Goal: Communication & Community: Participate in discussion

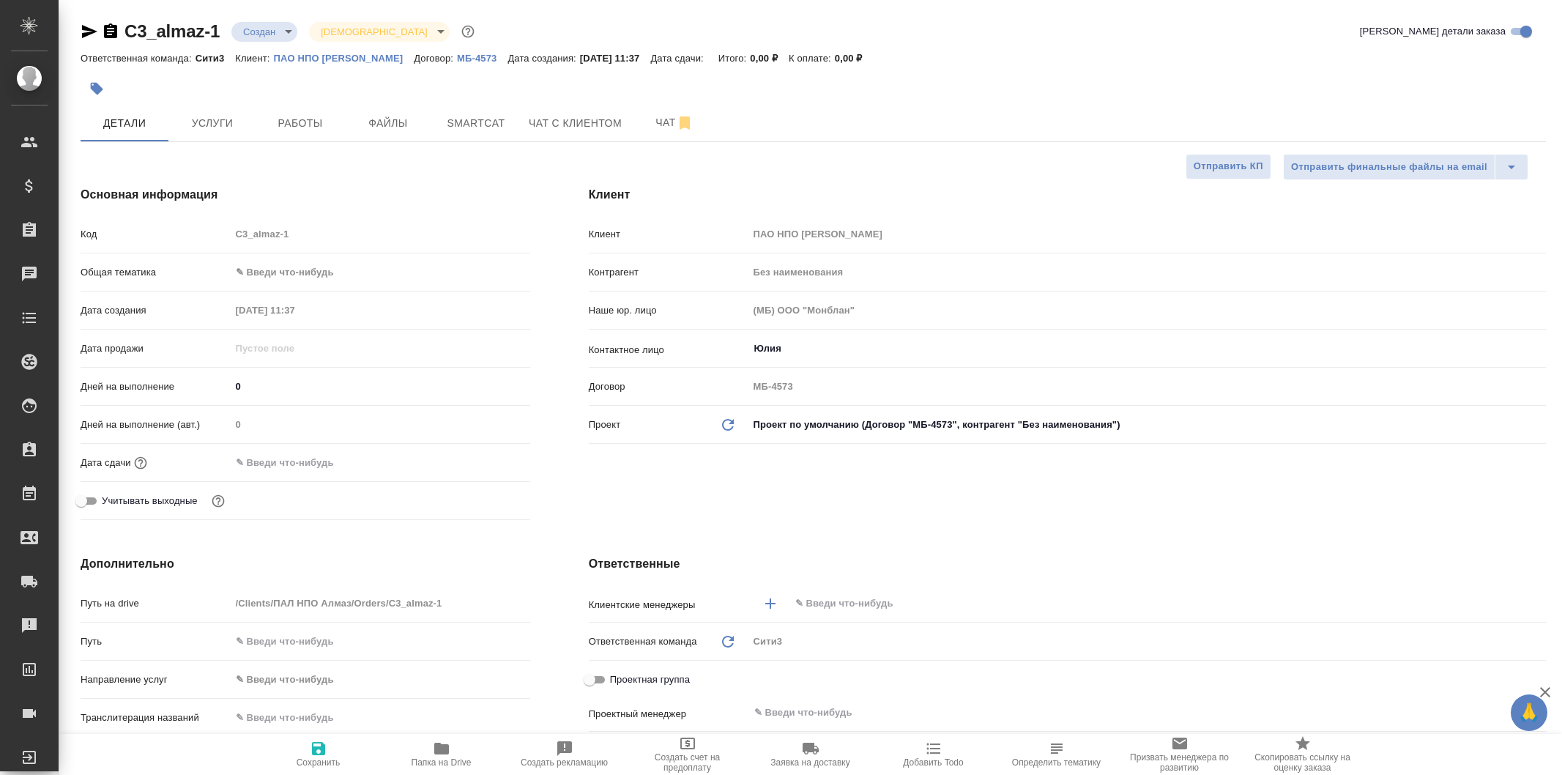
select select "RU"
click at [633, 122] on button "Чат" at bounding box center [674, 123] width 88 height 37
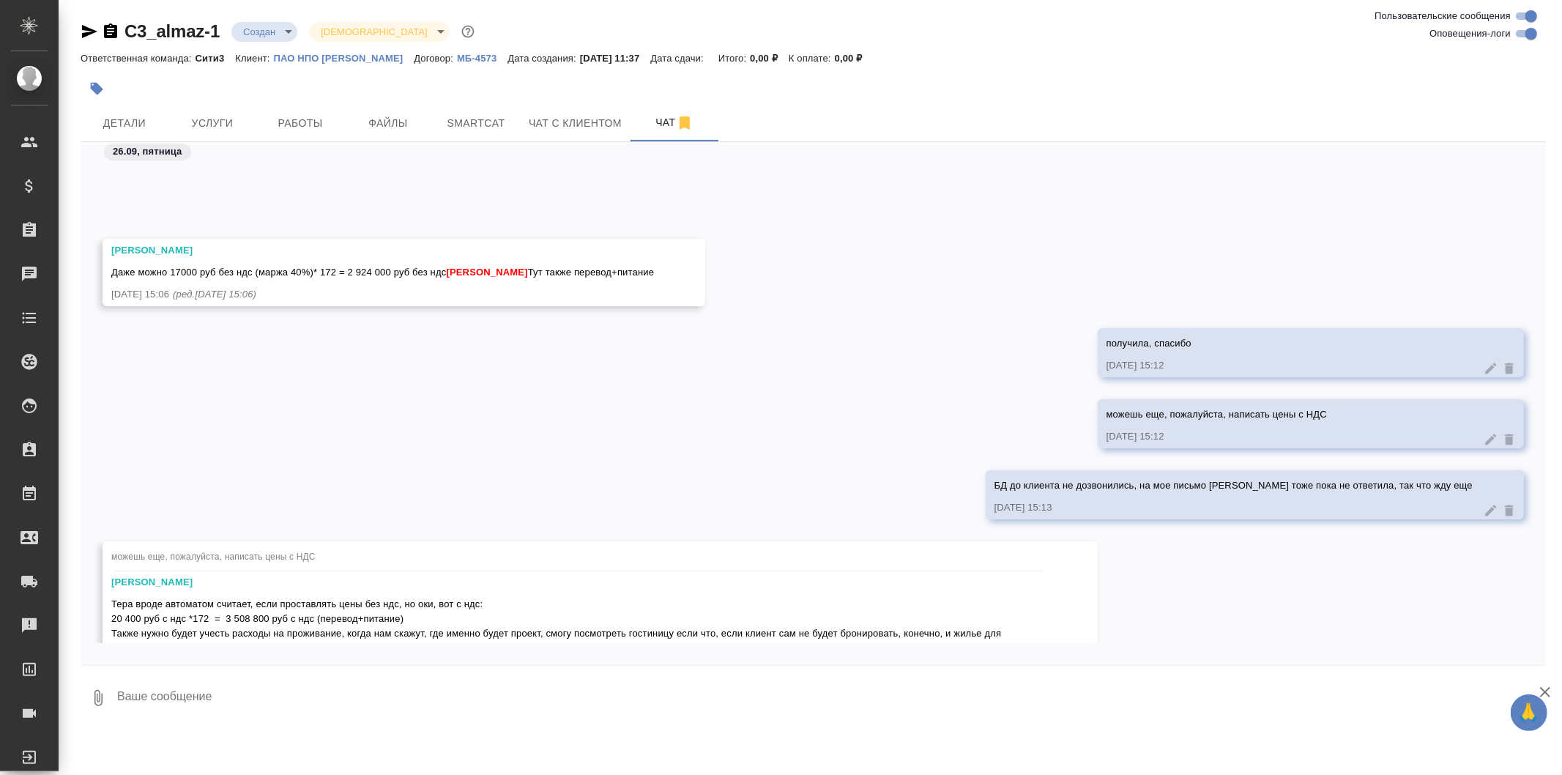
scroll to position [3962, 0]
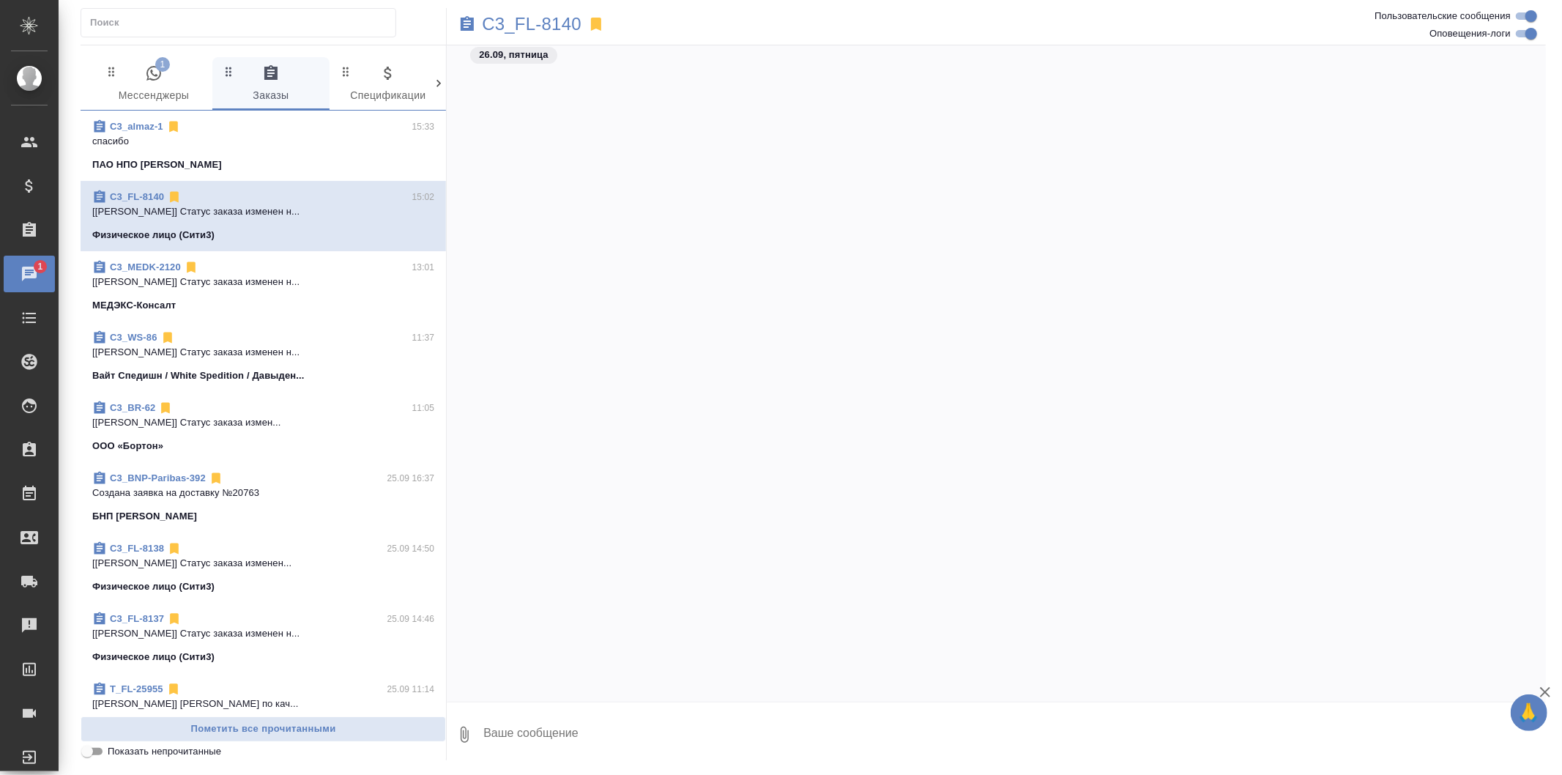
scroll to position [4969, 0]
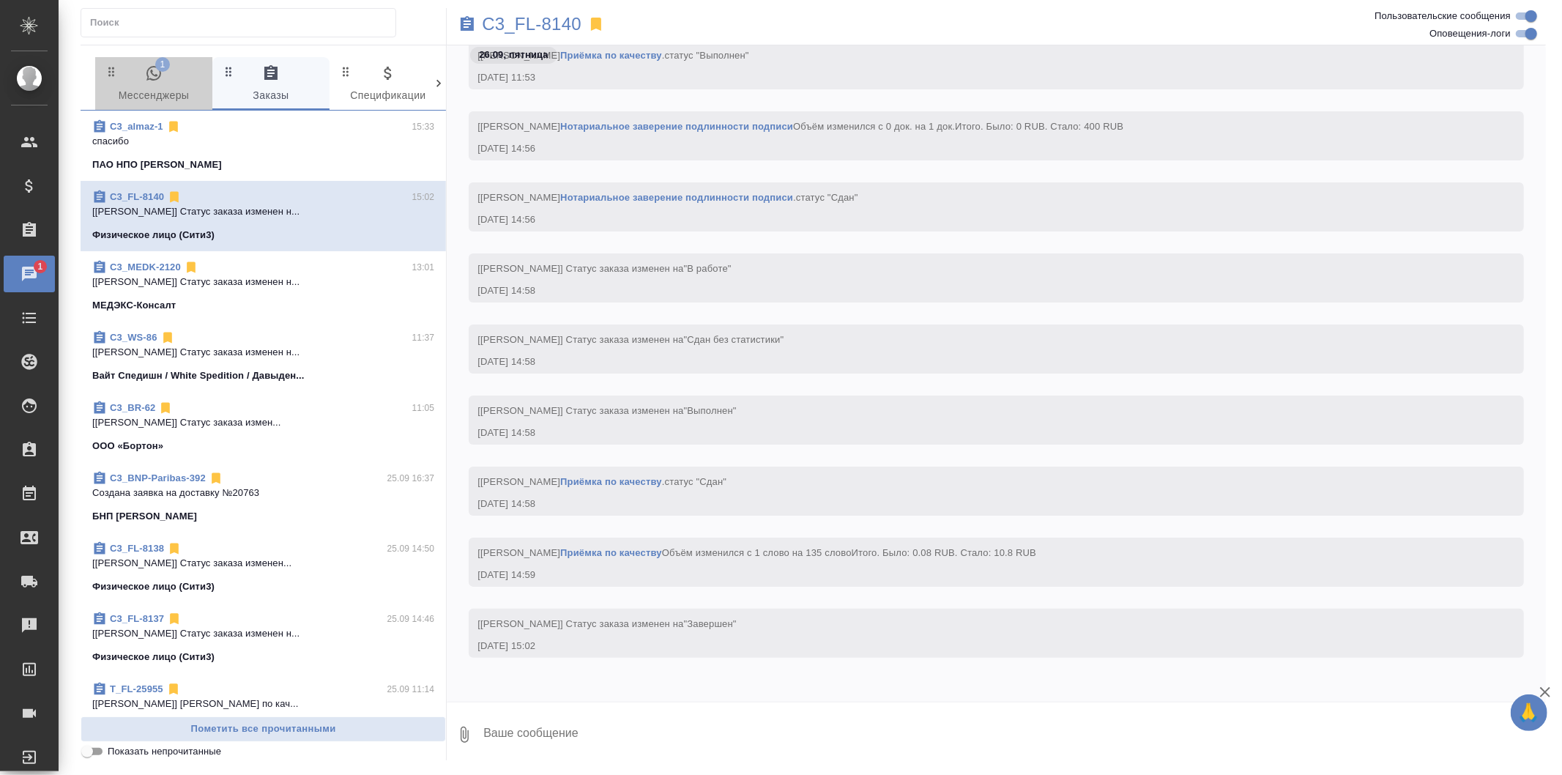
click at [152, 74] on icon "button" at bounding box center [153, 73] width 15 height 15
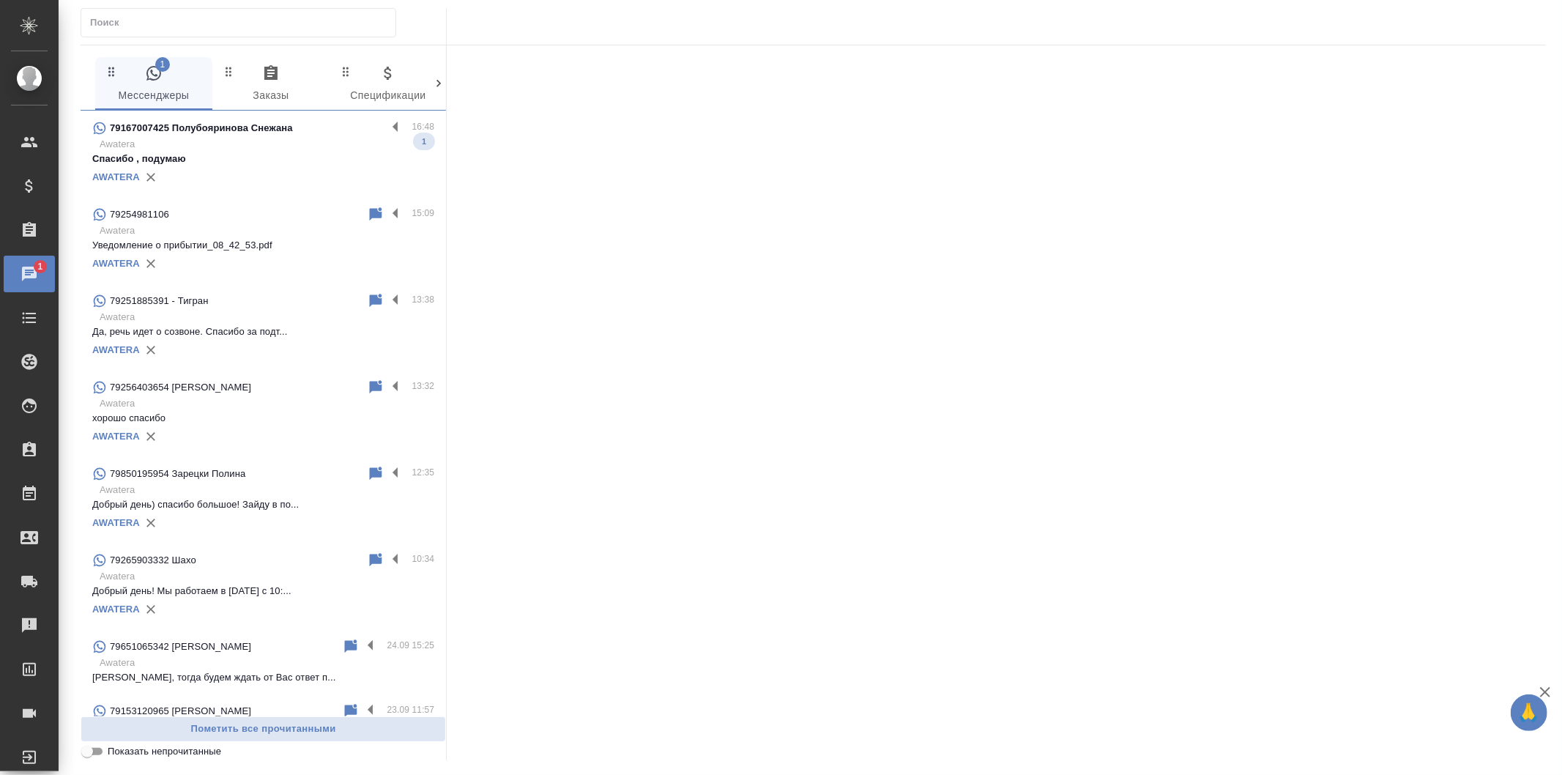
click at [361, 155] on p "Спасибо , подумаю" at bounding box center [263, 159] width 342 height 15
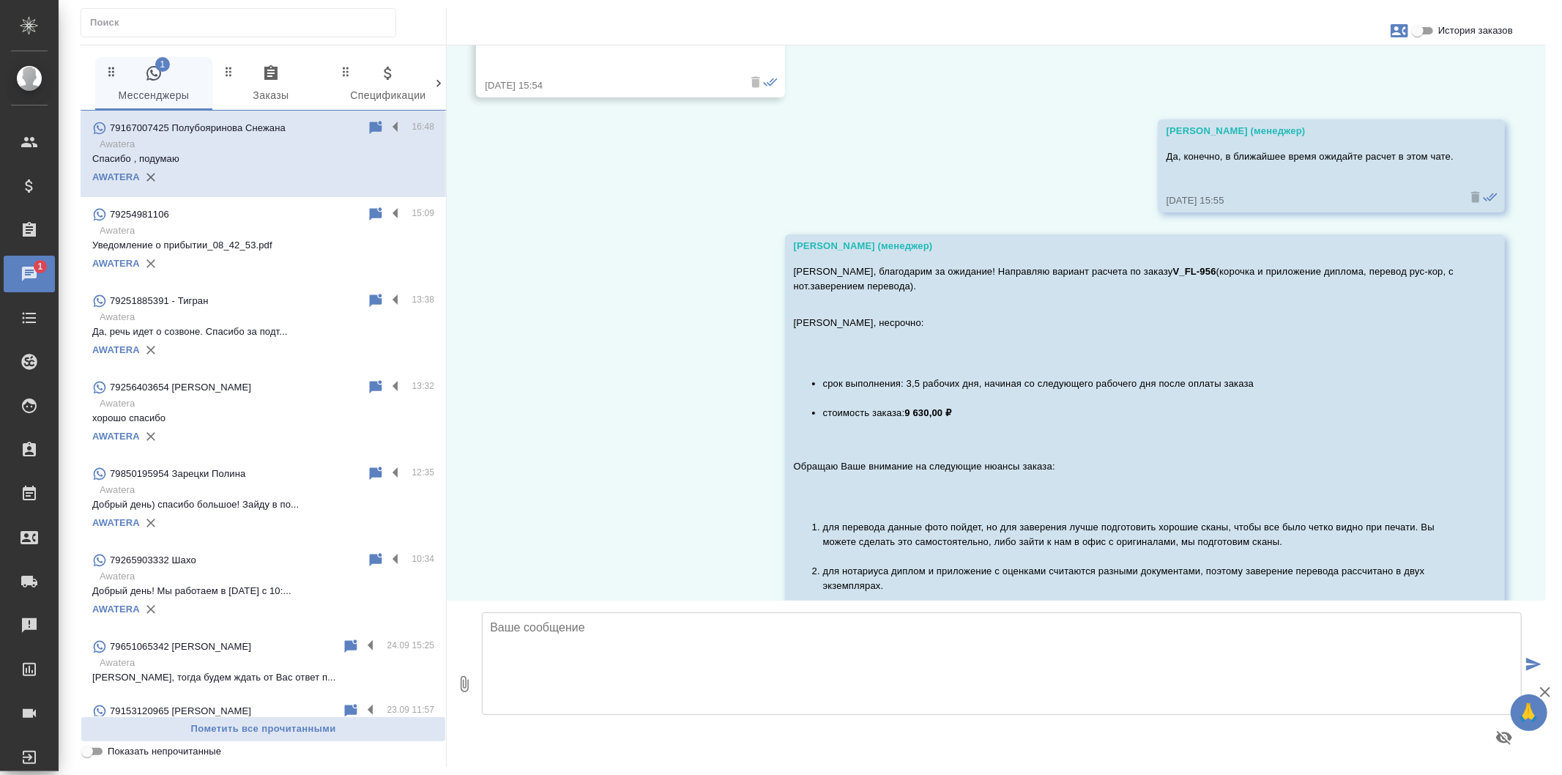
scroll to position [936, 0]
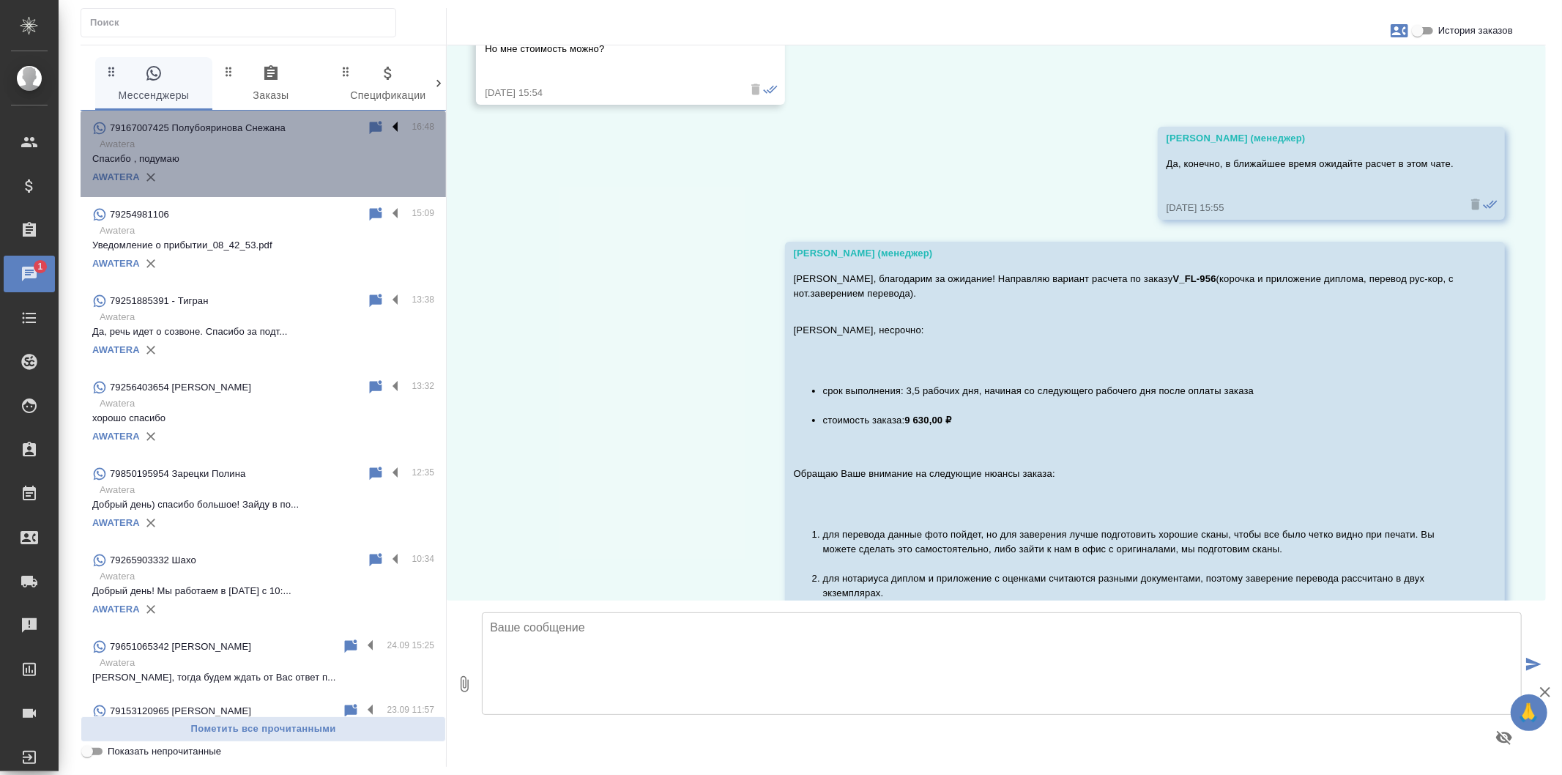
click at [387, 130] on label at bounding box center [399, 127] width 25 height 17
click at [0, 0] on input "checkbox" at bounding box center [0, 0] width 0 height 0
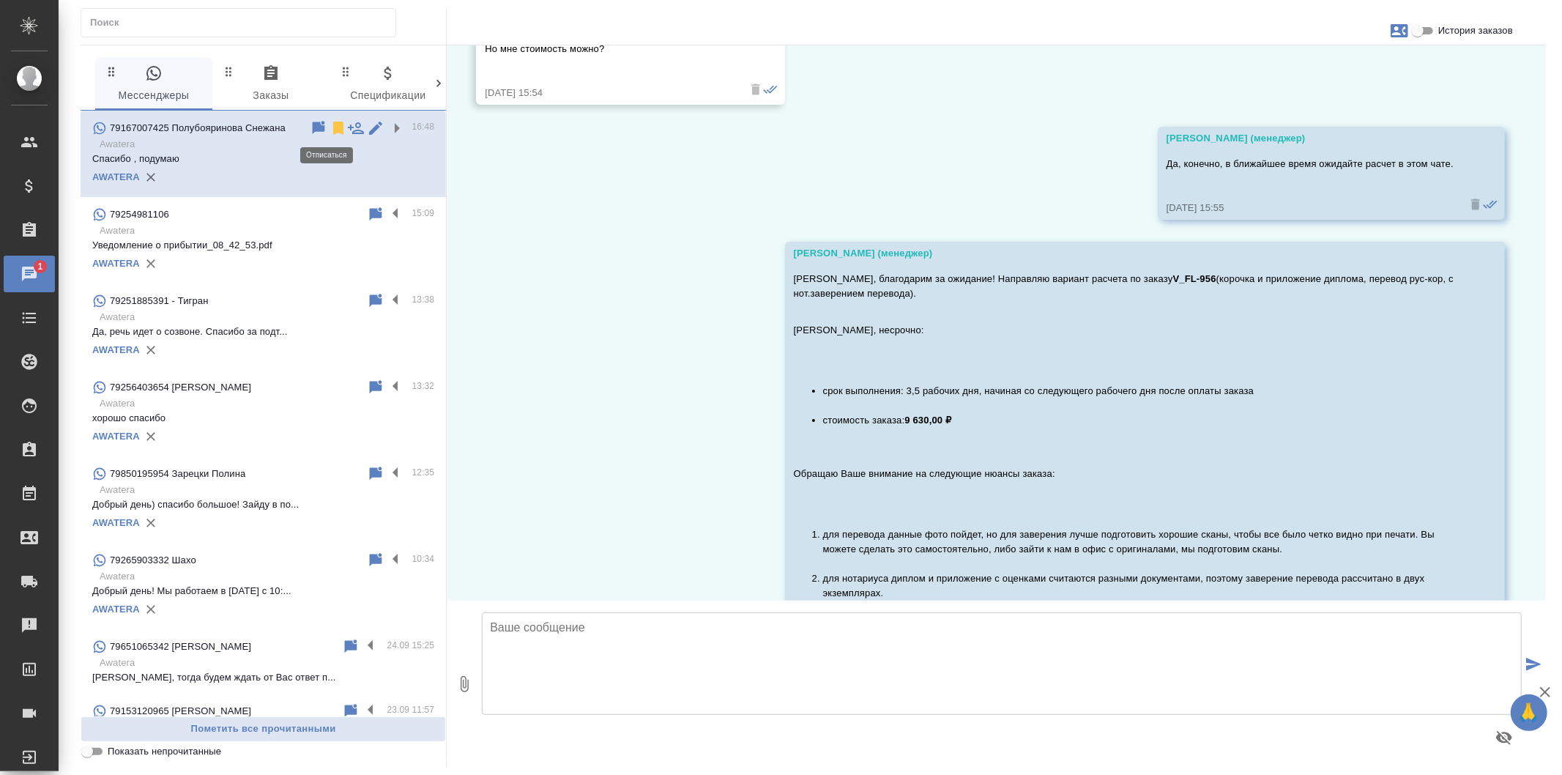
click at [333, 124] on icon at bounding box center [338, 128] width 10 height 13
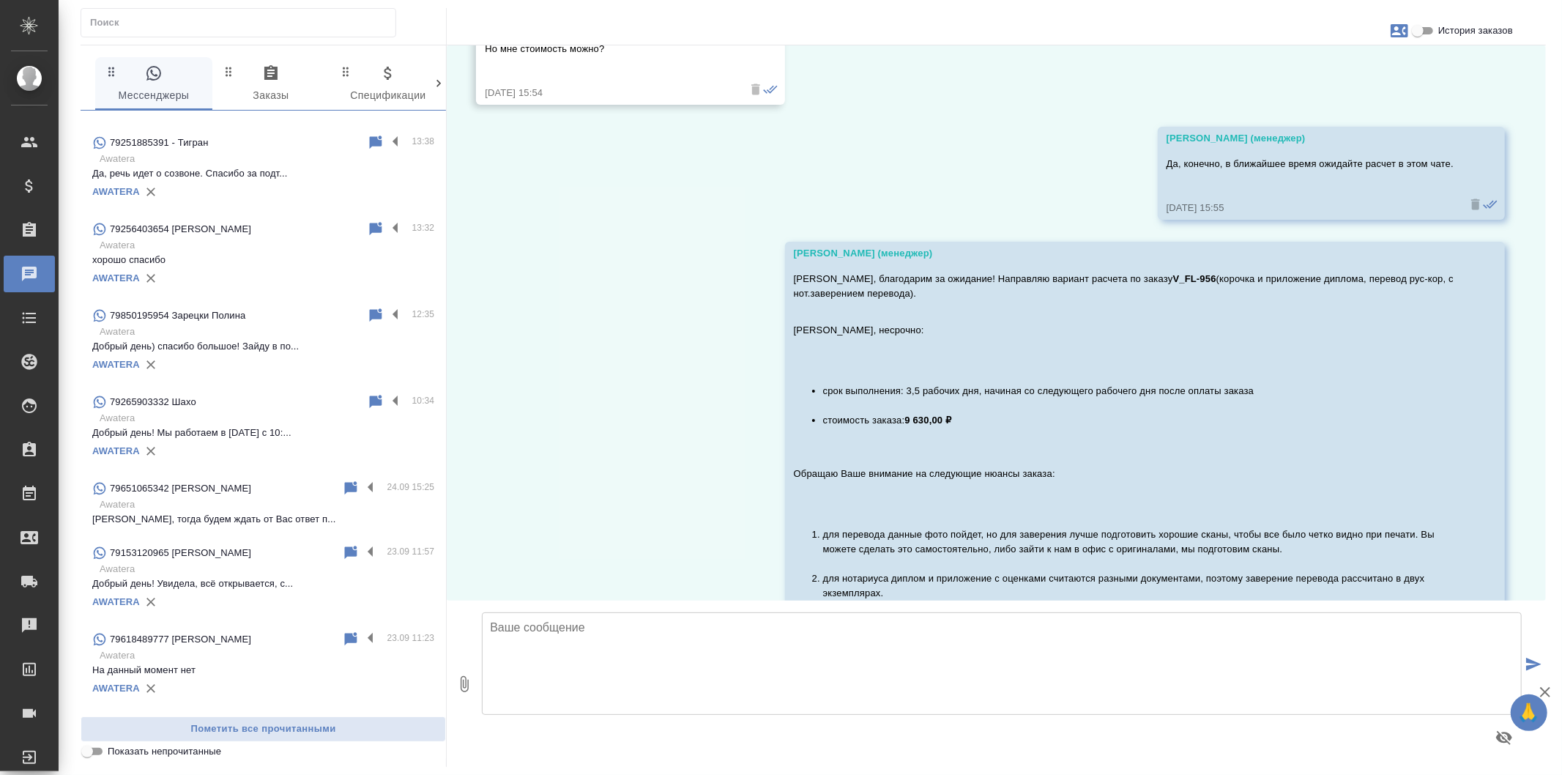
scroll to position [0, 0]
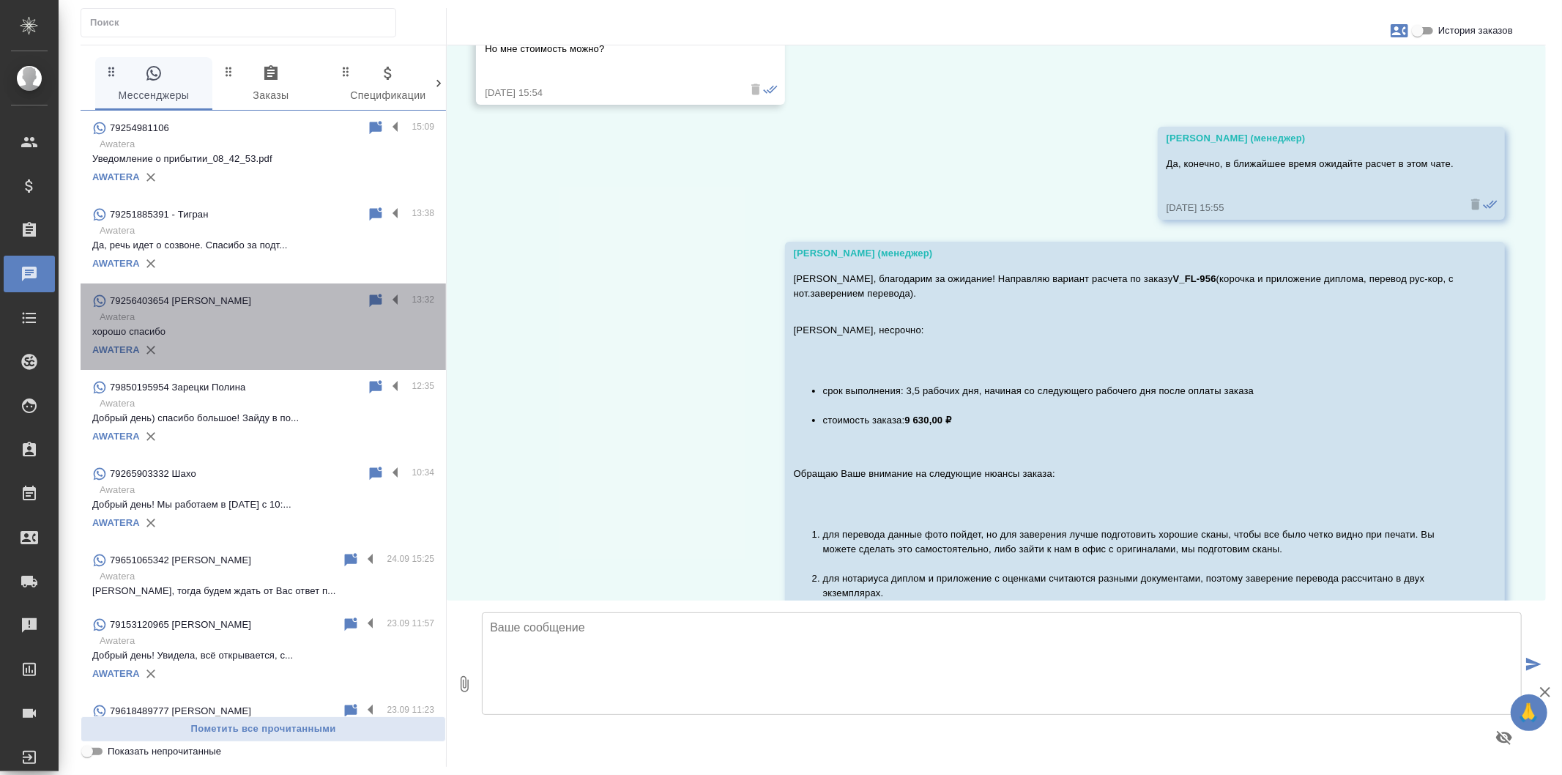
click at [305, 337] on p "хорошо спасибо" at bounding box center [263, 331] width 342 height 15
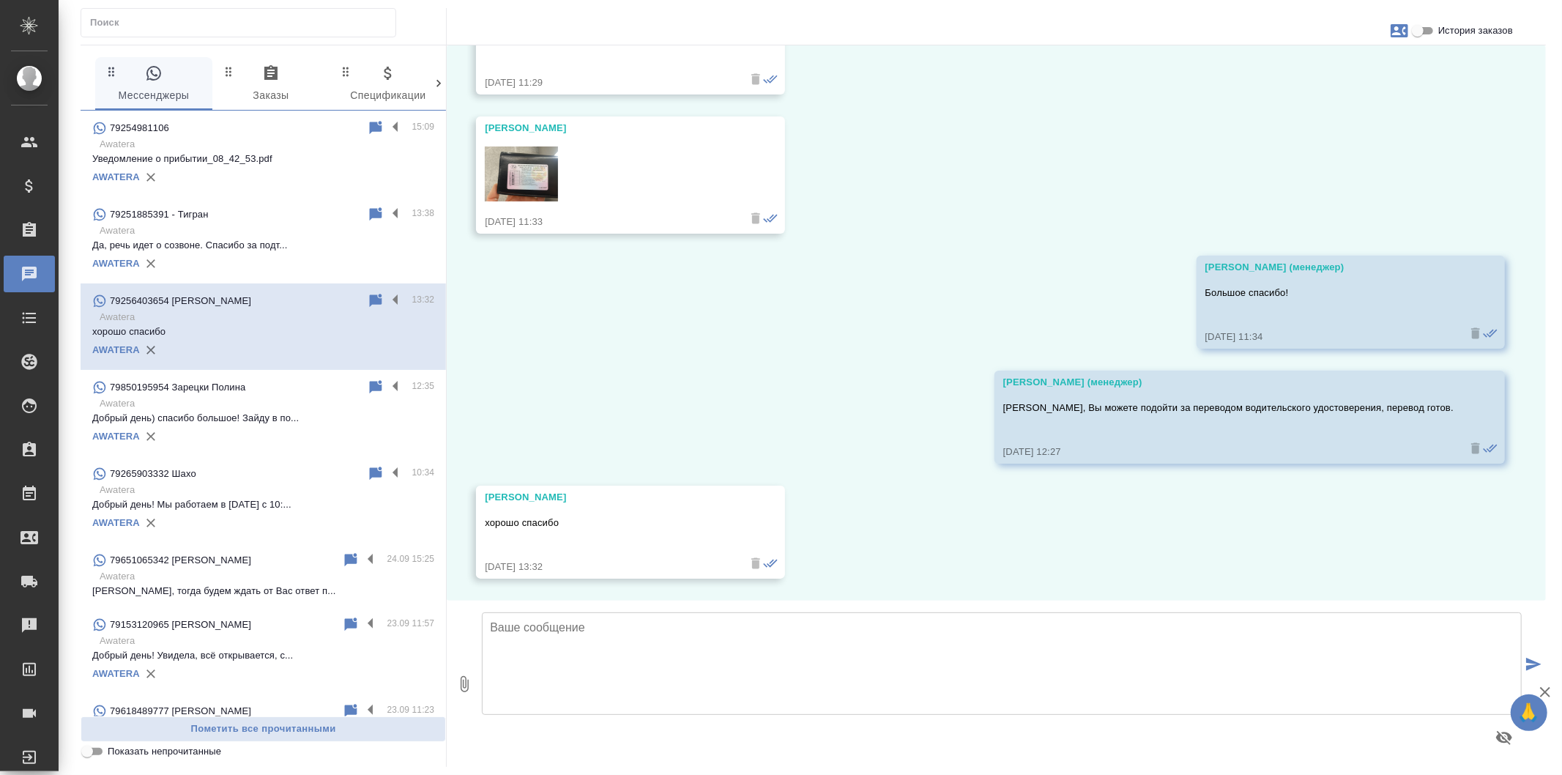
scroll to position [532, 0]
